Goal: Check status: Check status

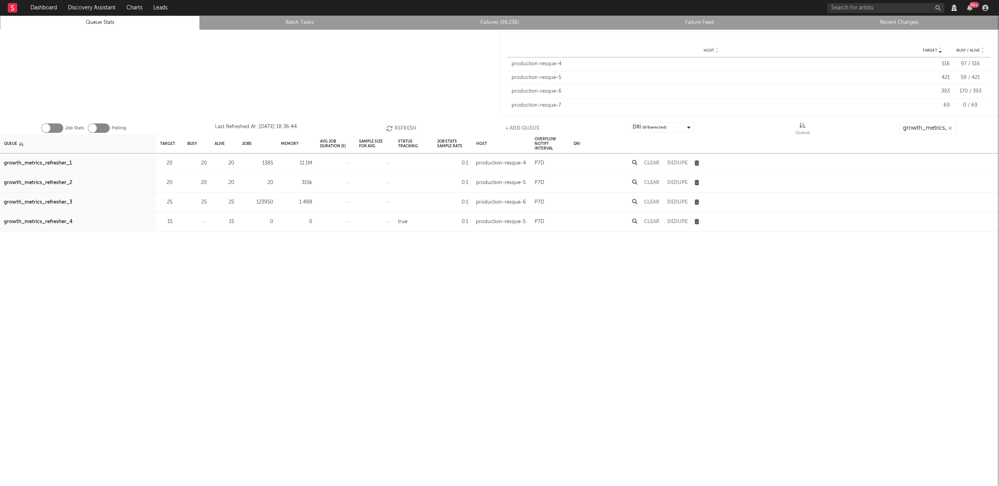
click at [399, 126] on button "Refresh" at bounding box center [401, 128] width 30 height 12
click at [57, 201] on div "growth_metrics_refresher_3" at bounding box center [38, 202] width 68 height 9
click at [396, 129] on button "Refresh" at bounding box center [400, 128] width 30 height 12
click at [396, 127] on button "Refresh" at bounding box center [400, 128] width 30 height 12
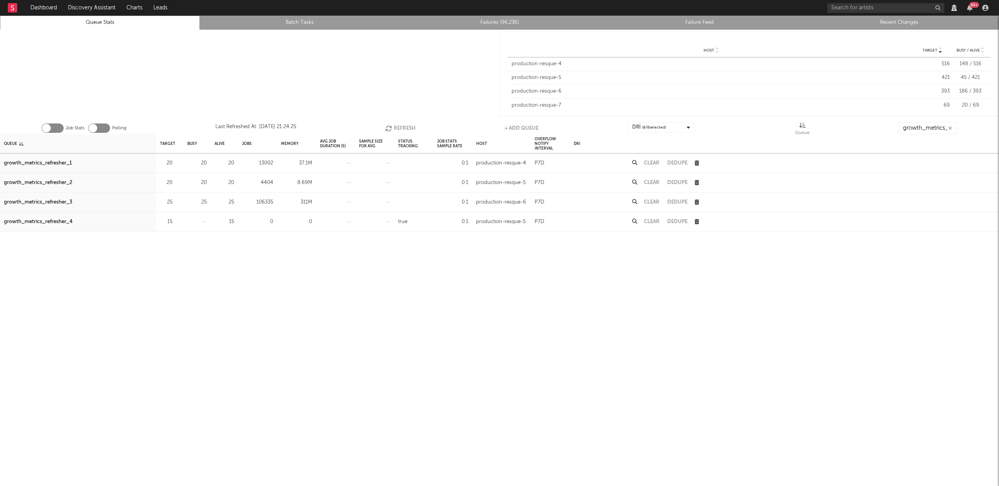
click at [654, 202] on button "Clear" at bounding box center [652, 201] width 16 height 5
click at [407, 125] on button "Refresh" at bounding box center [400, 128] width 30 height 12
click at [399, 125] on button "Refresh" at bounding box center [400, 128] width 30 height 12
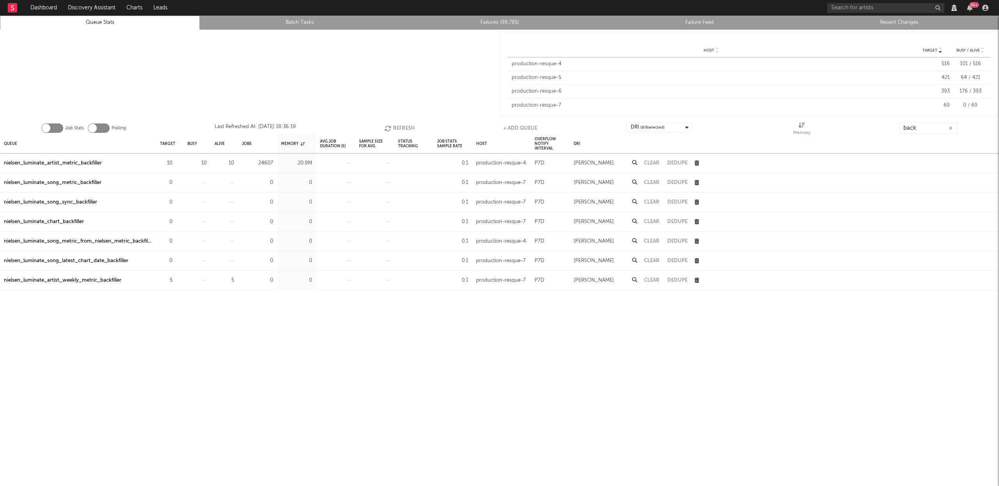
click at [397, 125] on button "Refresh" at bounding box center [400, 128] width 30 height 12
click at [387, 124] on button "Refresh" at bounding box center [399, 128] width 30 height 12
drag, startPoint x: 88, startPoint y: 160, endPoint x: 123, endPoint y: 158, distance: 34.8
click at [88, 160] on div "nielsen_luminate_artist_metric_backfiller" at bounding box center [53, 163] width 98 height 9
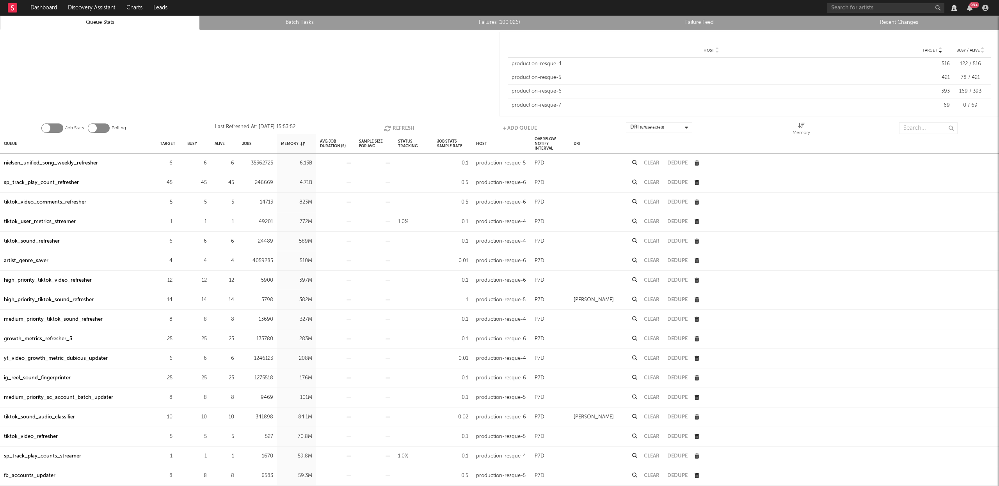
click at [399, 126] on button "Refresh" at bounding box center [399, 128] width 30 height 12
click at [400, 125] on button "Refresh" at bounding box center [400, 128] width 30 height 12
